Goal: Find contact information: Find contact information

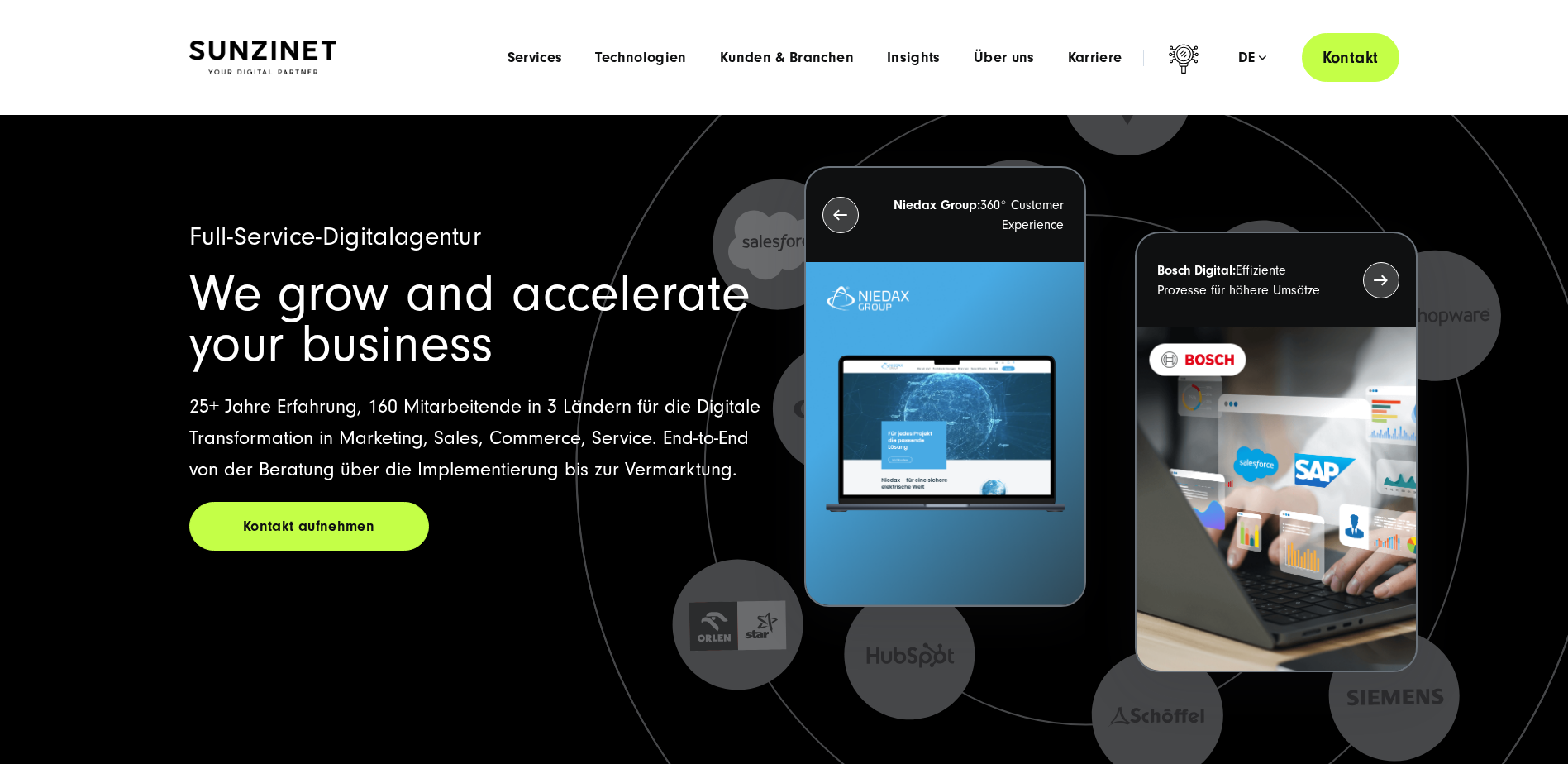
click at [1335, 61] on link "Kontakt" at bounding box center [1350, 58] width 97 height 49
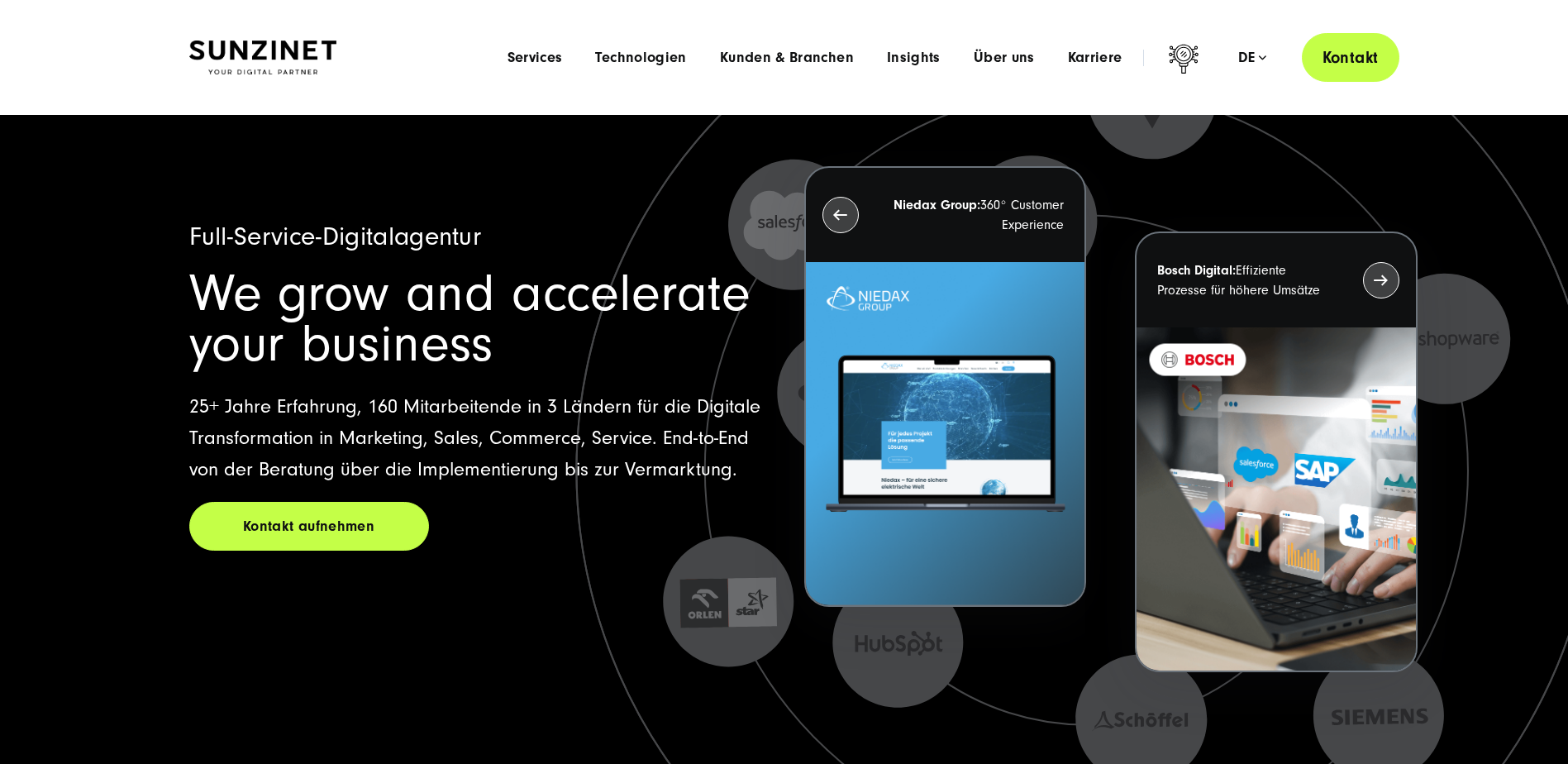
click at [1342, 57] on link "Kontakt" at bounding box center [1350, 58] width 97 height 49
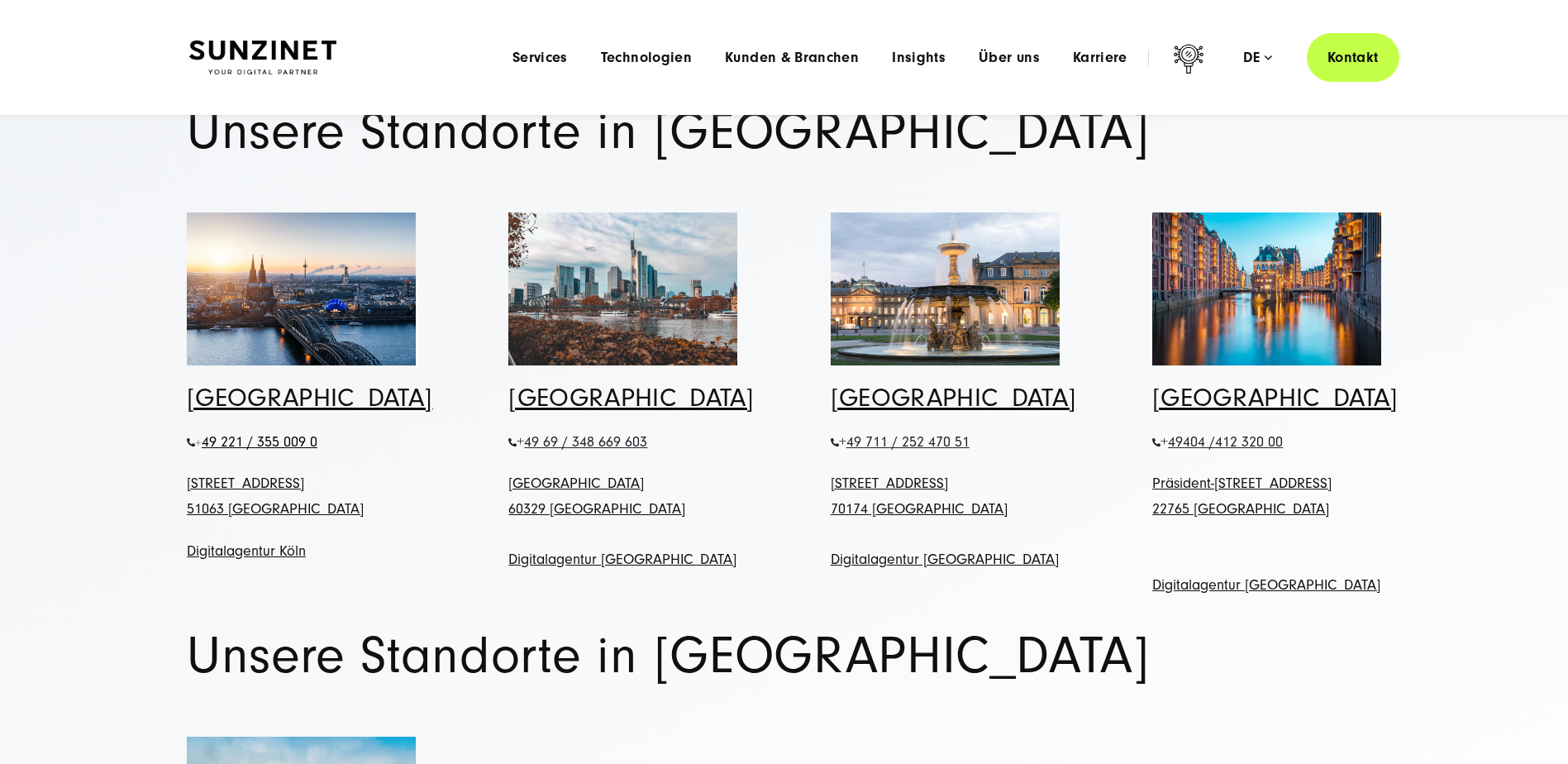
scroll to position [331, 0]
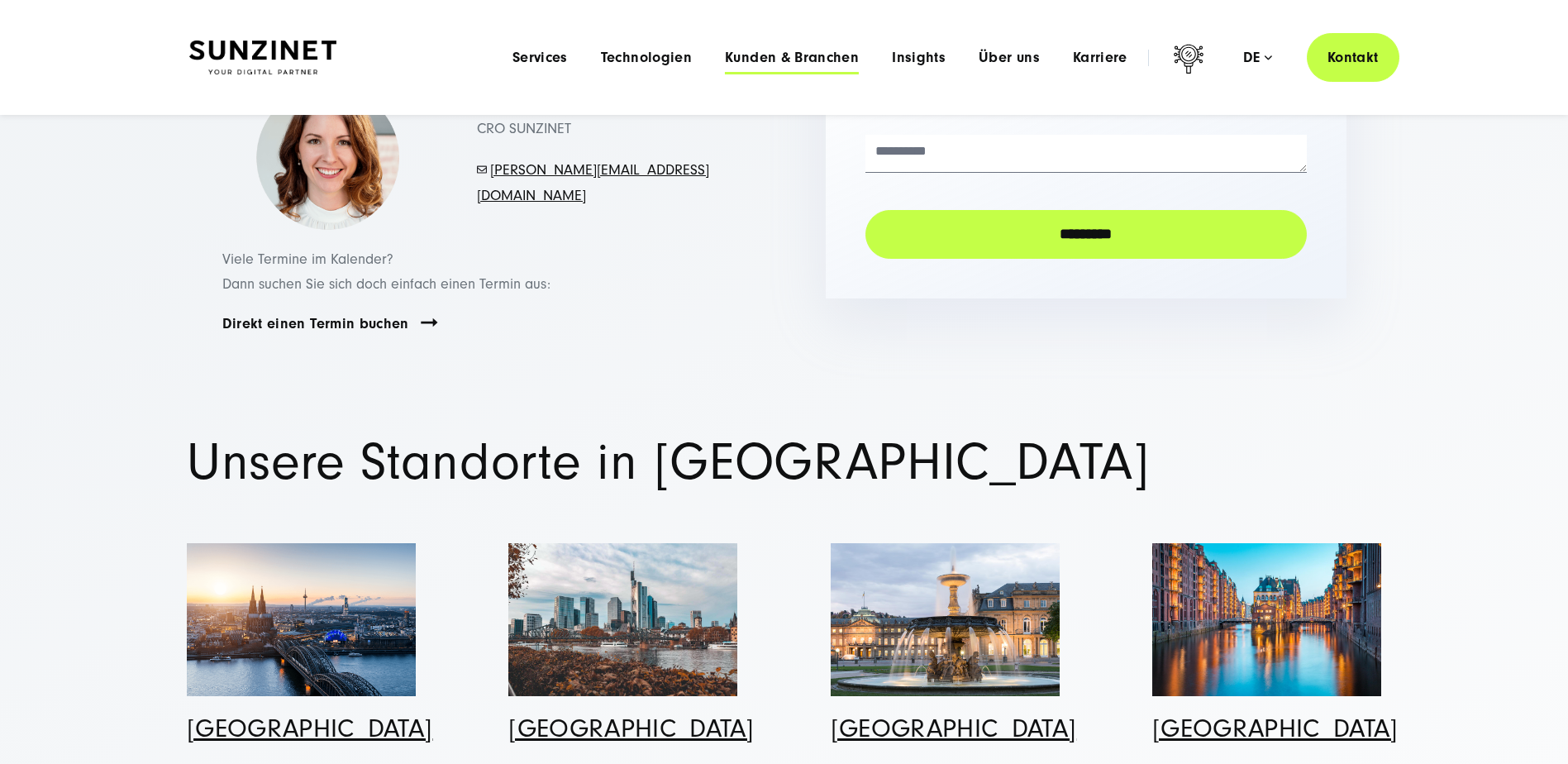
click at [756, 55] on span "Kunden & Branchen" at bounding box center [792, 57] width 134 height 16
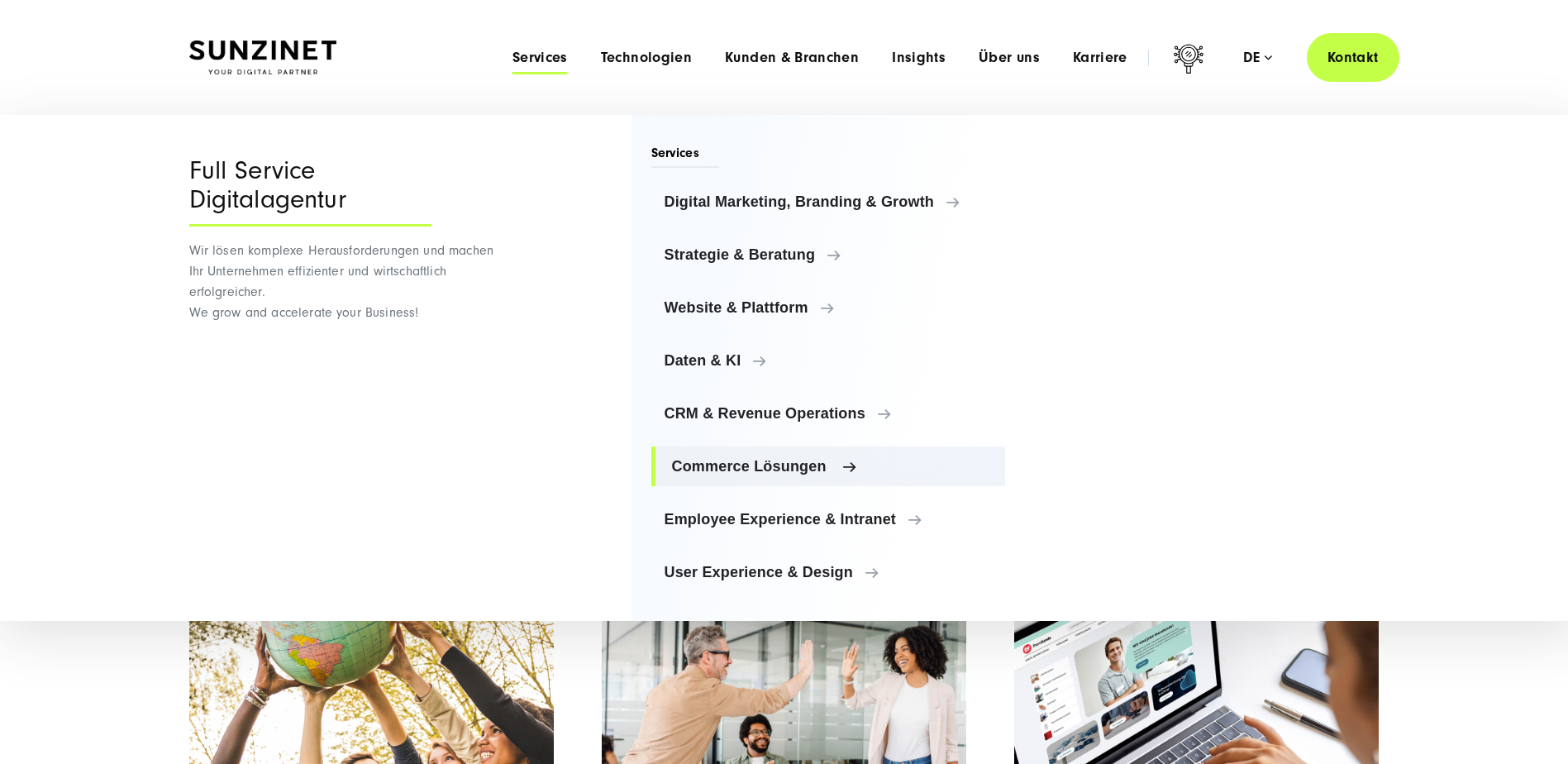
click at [772, 467] on span "Commerce Lösungen" at bounding box center [832, 465] width 320 height 16
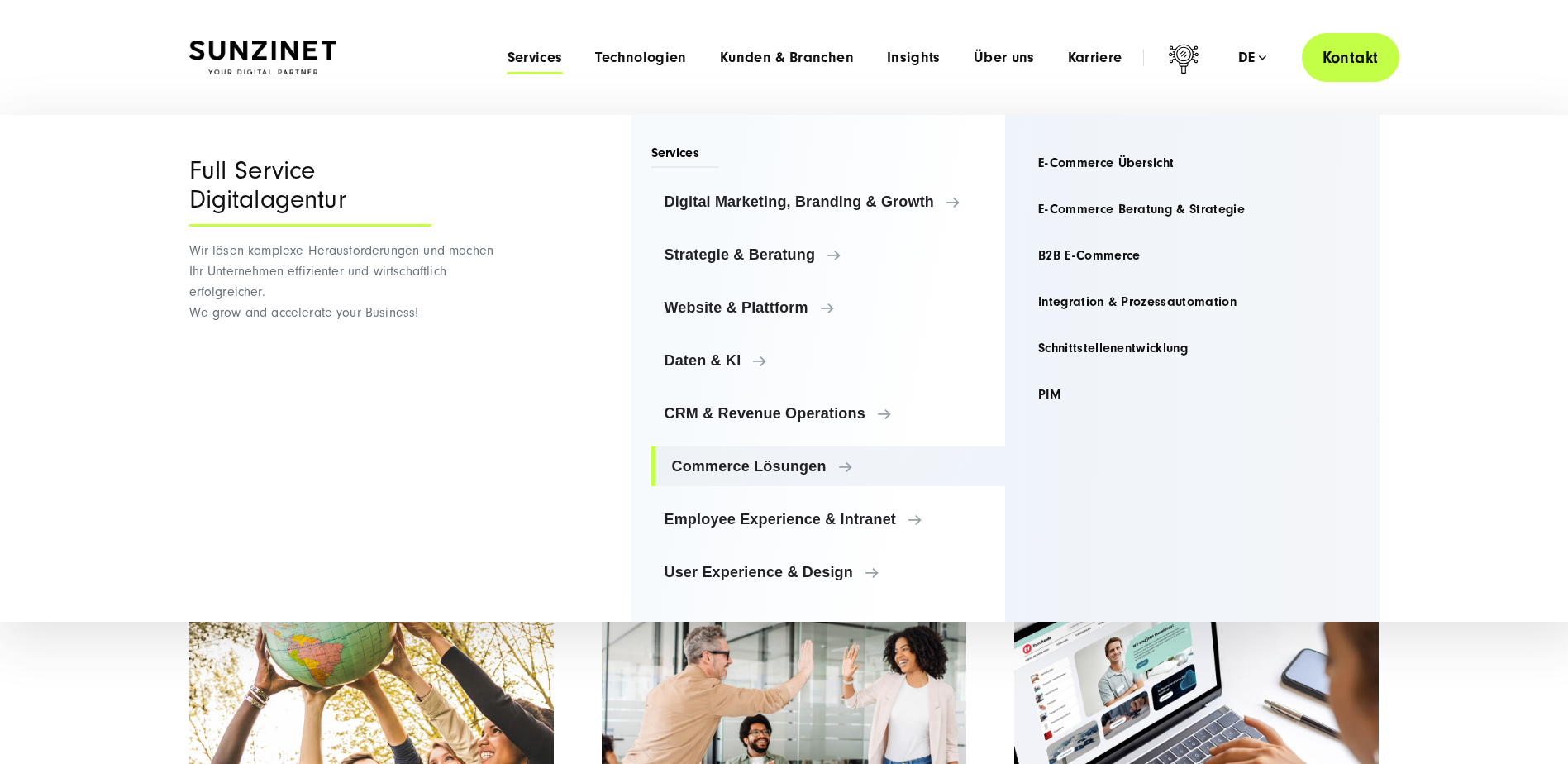
click at [1345, 63] on link "Kontakt" at bounding box center [1350, 58] width 97 height 49
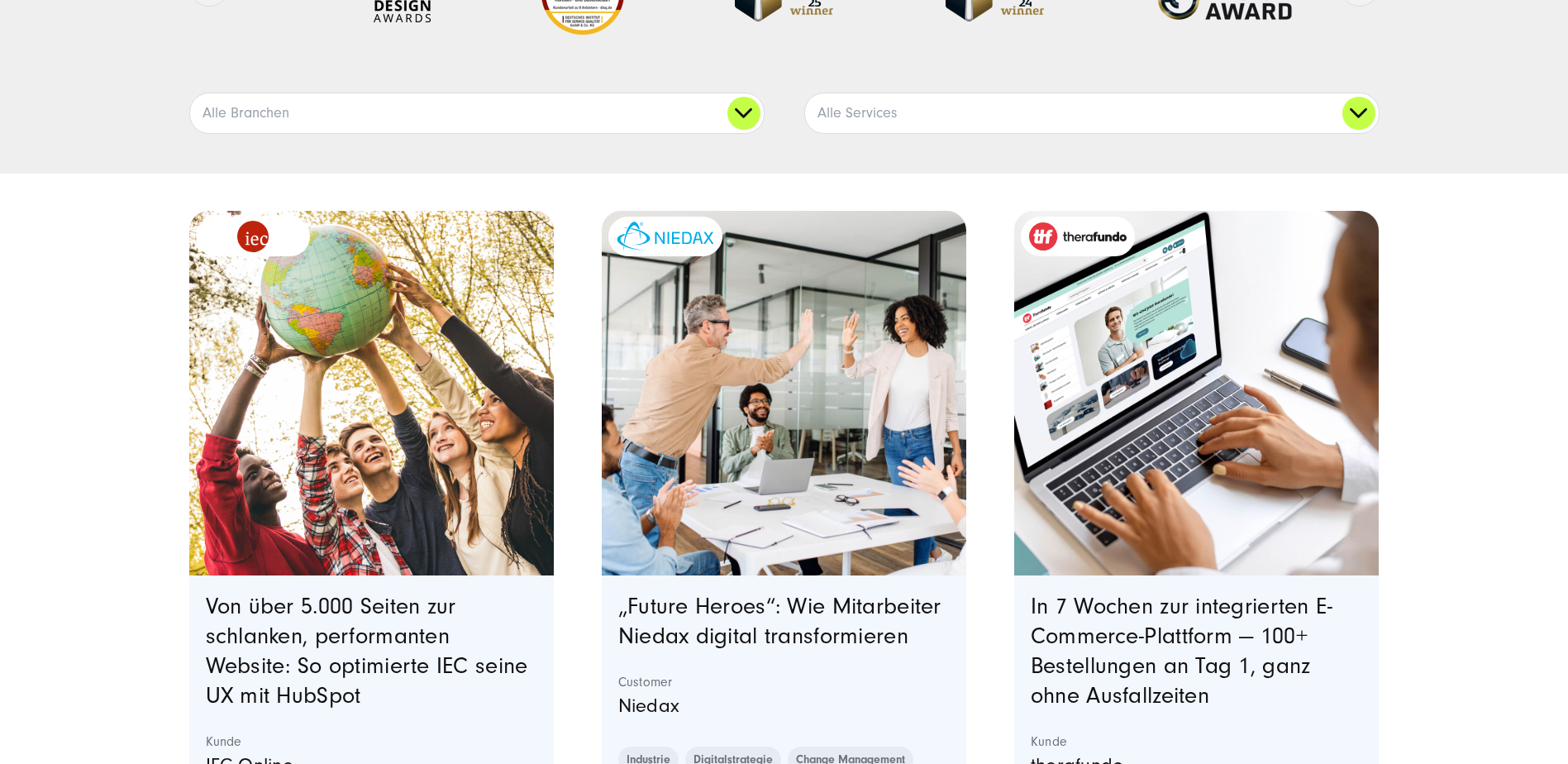
scroll to position [585, 0]
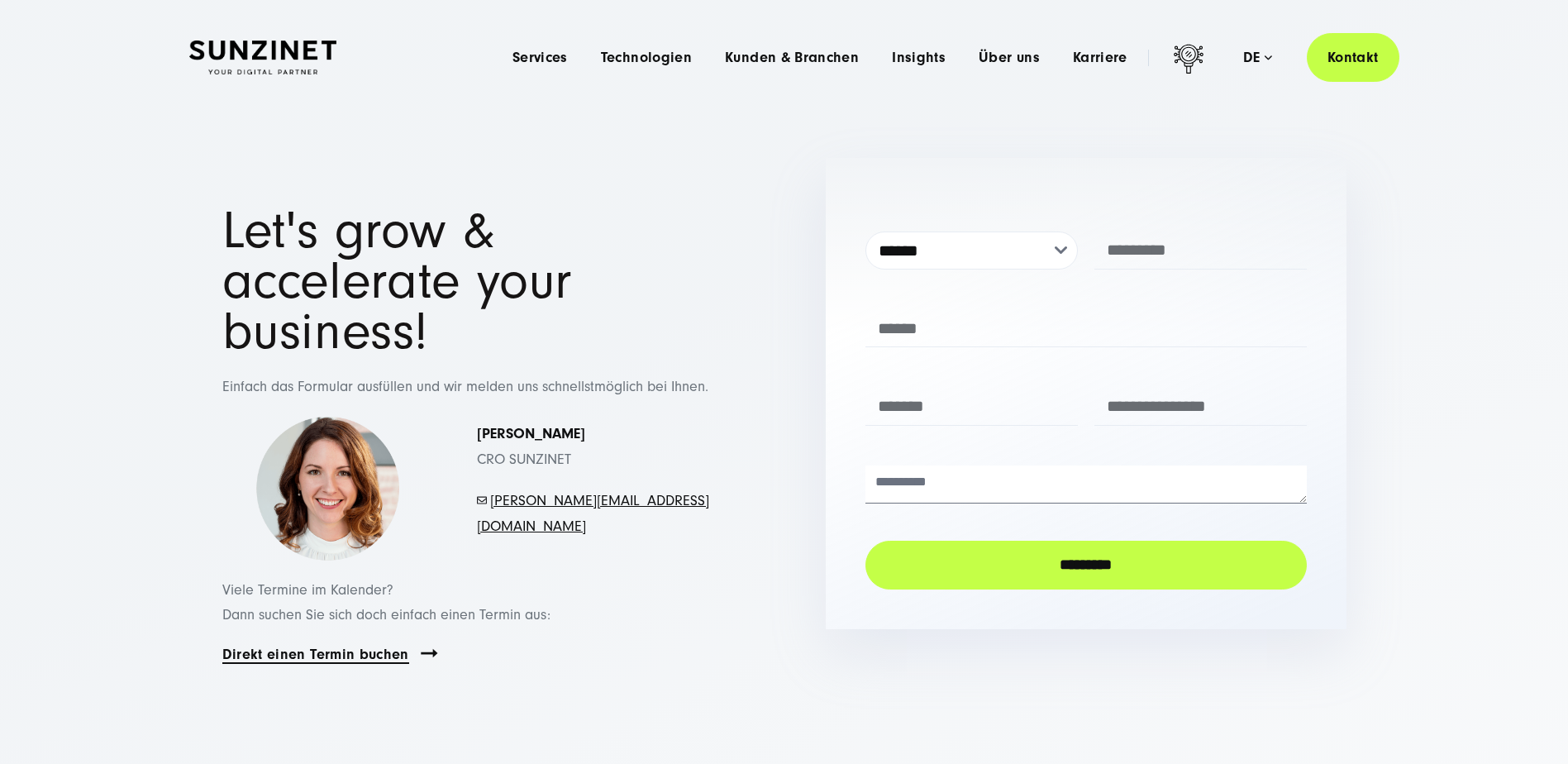
click at [298, 645] on link "Direkt einen Termin buchen" at bounding box center [316, 654] width 187 height 19
click at [553, 492] on link "[PERSON_NAME][EMAIL_ADDRESS][DOMAIN_NAME]" at bounding box center [593, 512] width 233 height 43
click at [560, 578] on p "Viele Termine im Kalender? Dann suchen Sie sich doch einfach einen Termin aus:" at bounding box center [482, 602] width 521 height 50
drag, startPoint x: 670, startPoint y: 463, endPoint x: 491, endPoint y: 463, distance: 179.0
click at [491, 489] on p "- [PERSON_NAME][EMAIL_ADDRESS][DOMAIN_NAME]" at bounding box center [593, 513] width 233 height 50
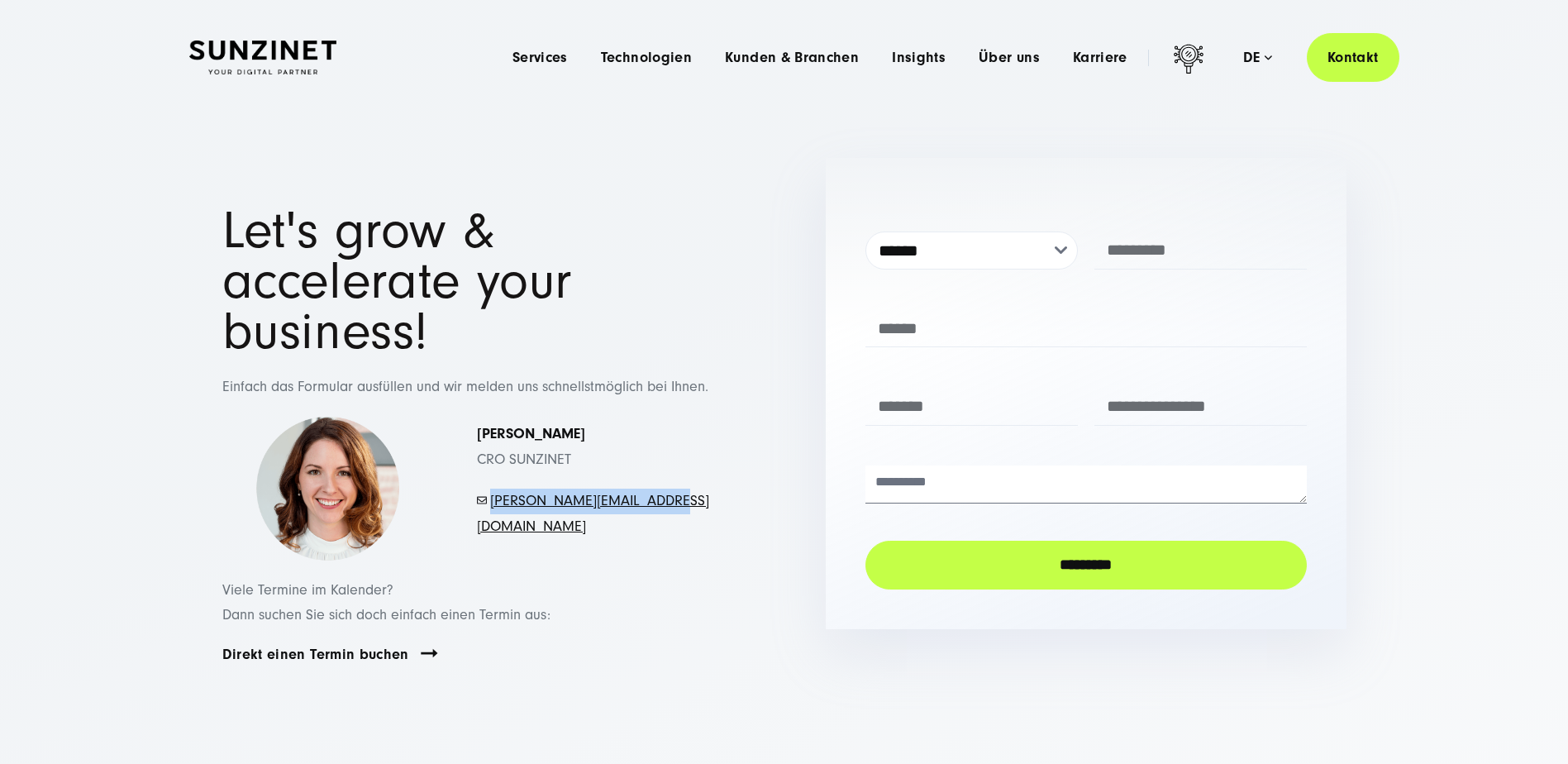
copy link "[PERSON_NAME][EMAIL_ADDRESS][DOMAIN_NAME]"
